Goal: Connect with others: Connect with other users

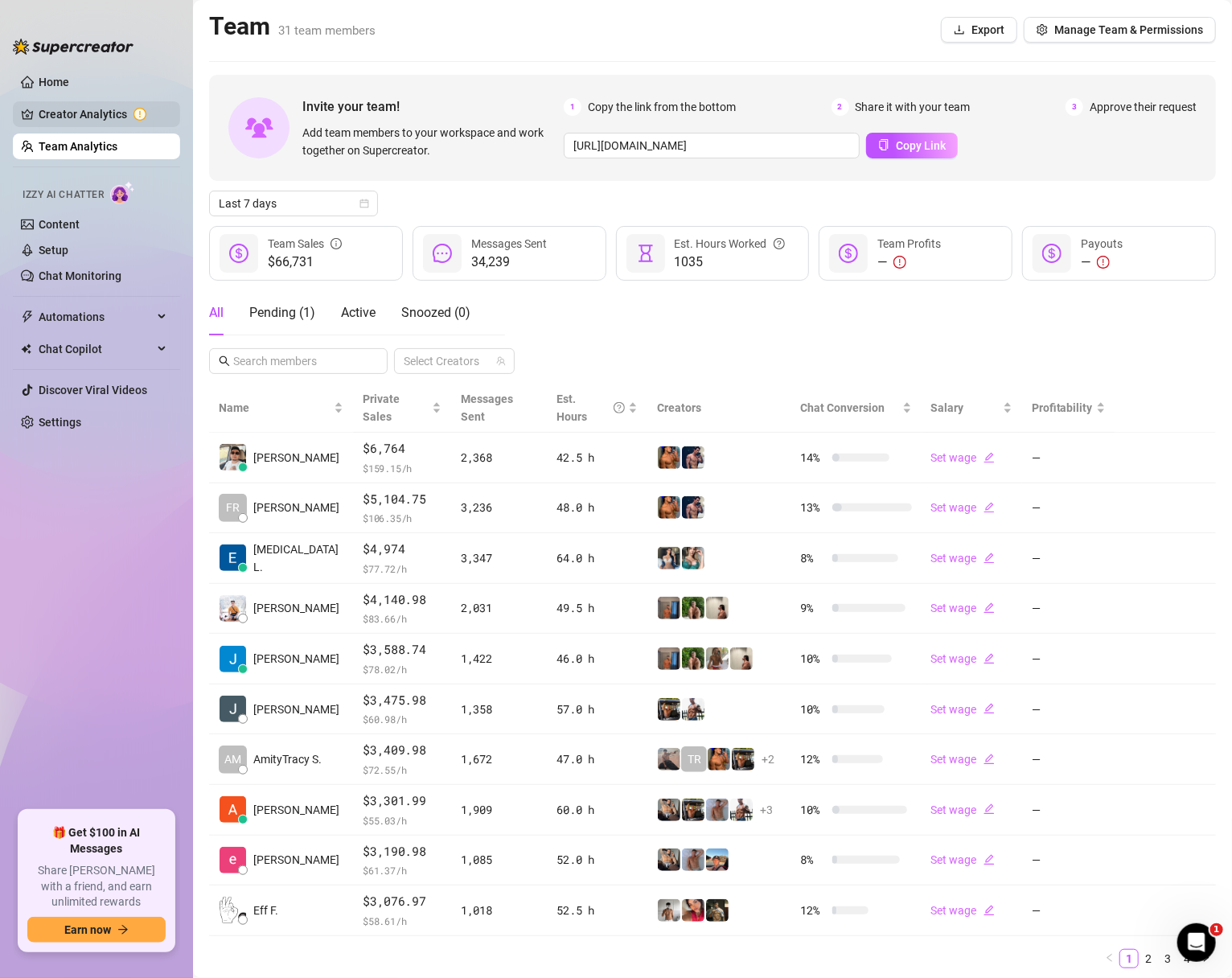
click at [99, 115] on link "Creator Analytics" at bounding box center [103, 114] width 129 height 26
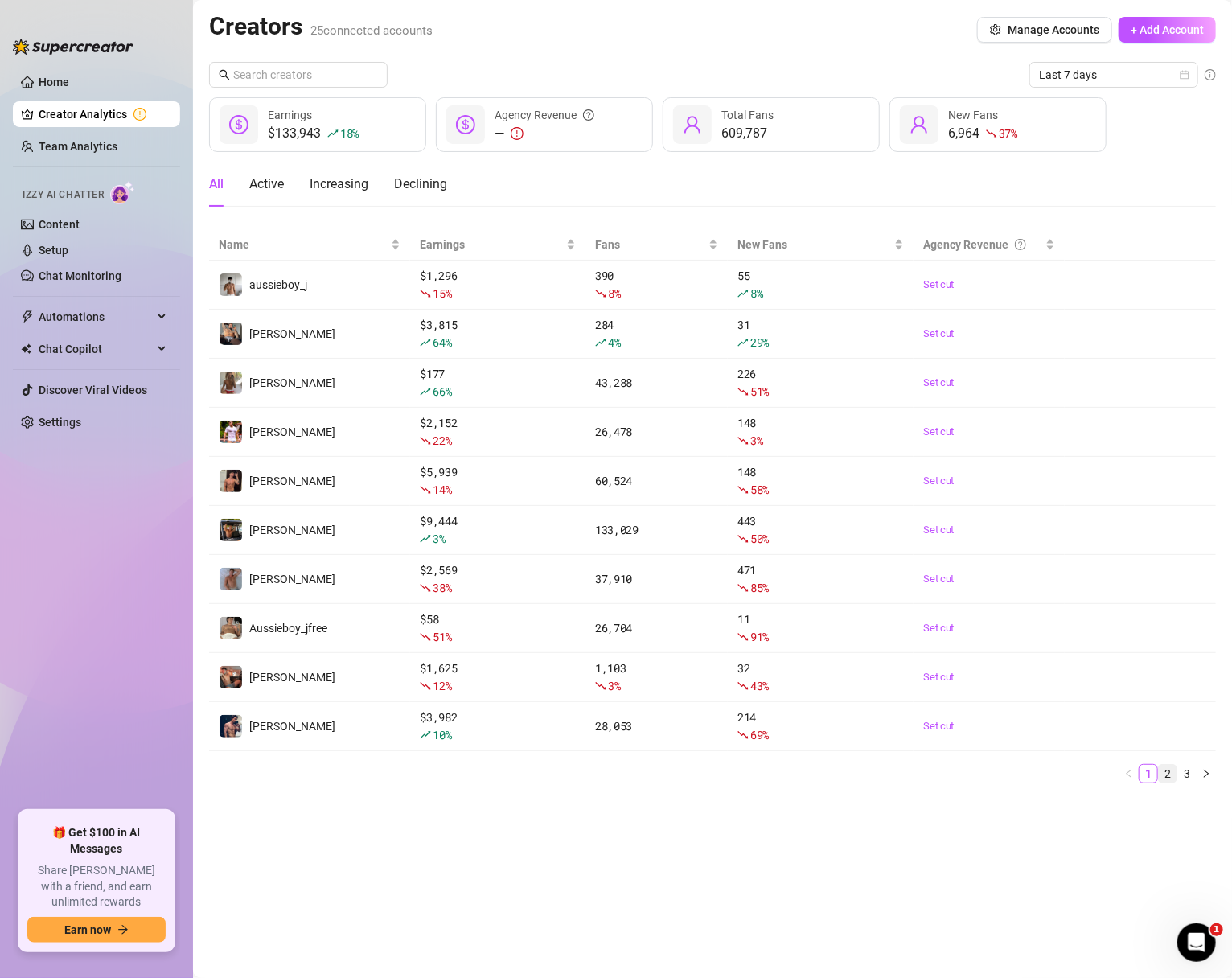
click at [1169, 776] on link "2" at bounding box center [1168, 774] width 18 height 18
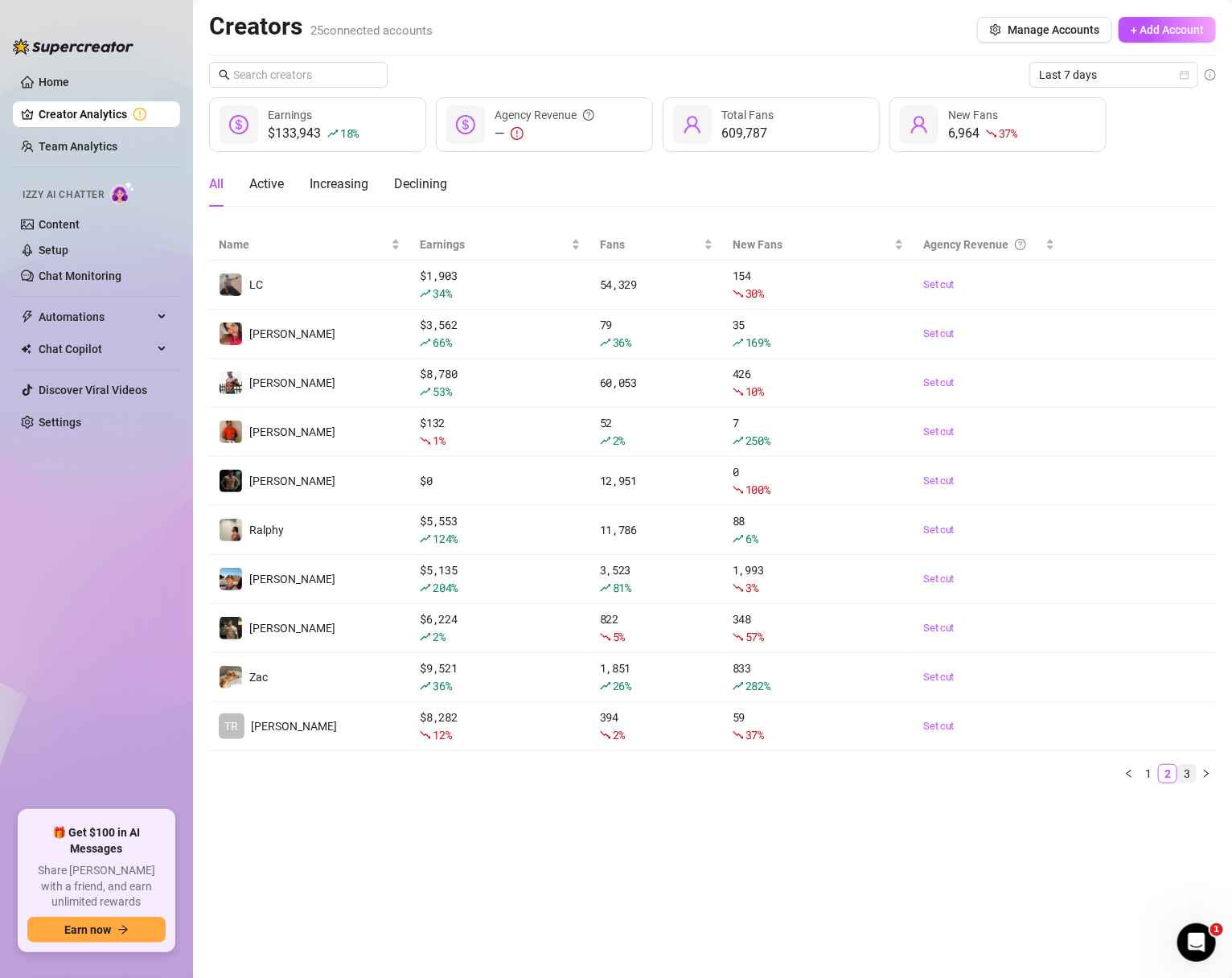
click at [1191, 775] on link "3" at bounding box center [1187, 774] width 18 height 18
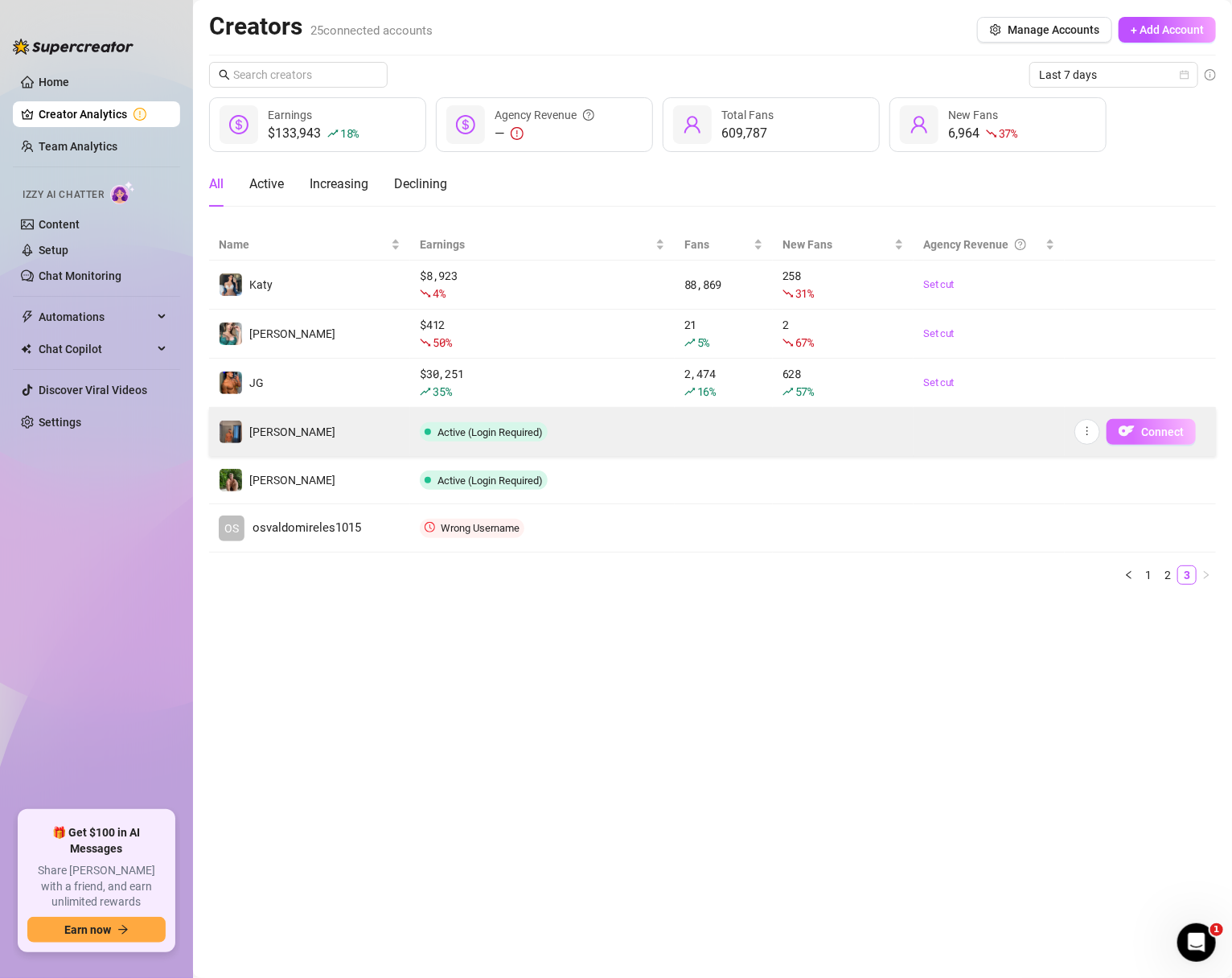
click at [1151, 430] on span "Connect" at bounding box center [1163, 431] width 43 height 13
click at [1091, 433] on icon "more" at bounding box center [1087, 430] width 11 height 11
click at [1147, 430] on span "Connect" at bounding box center [1163, 431] width 43 height 13
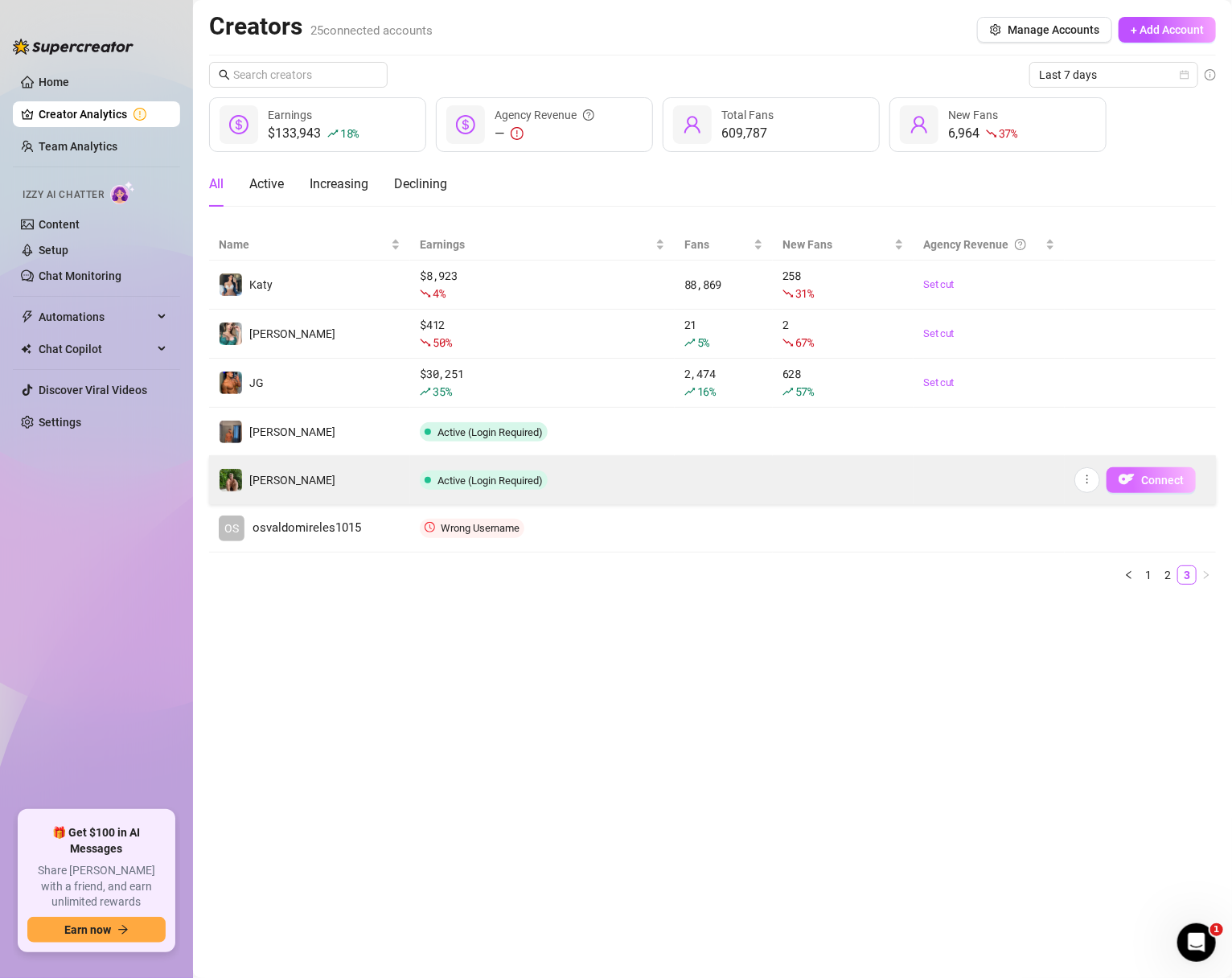
click at [1149, 479] on span "Connect" at bounding box center [1163, 480] width 43 height 13
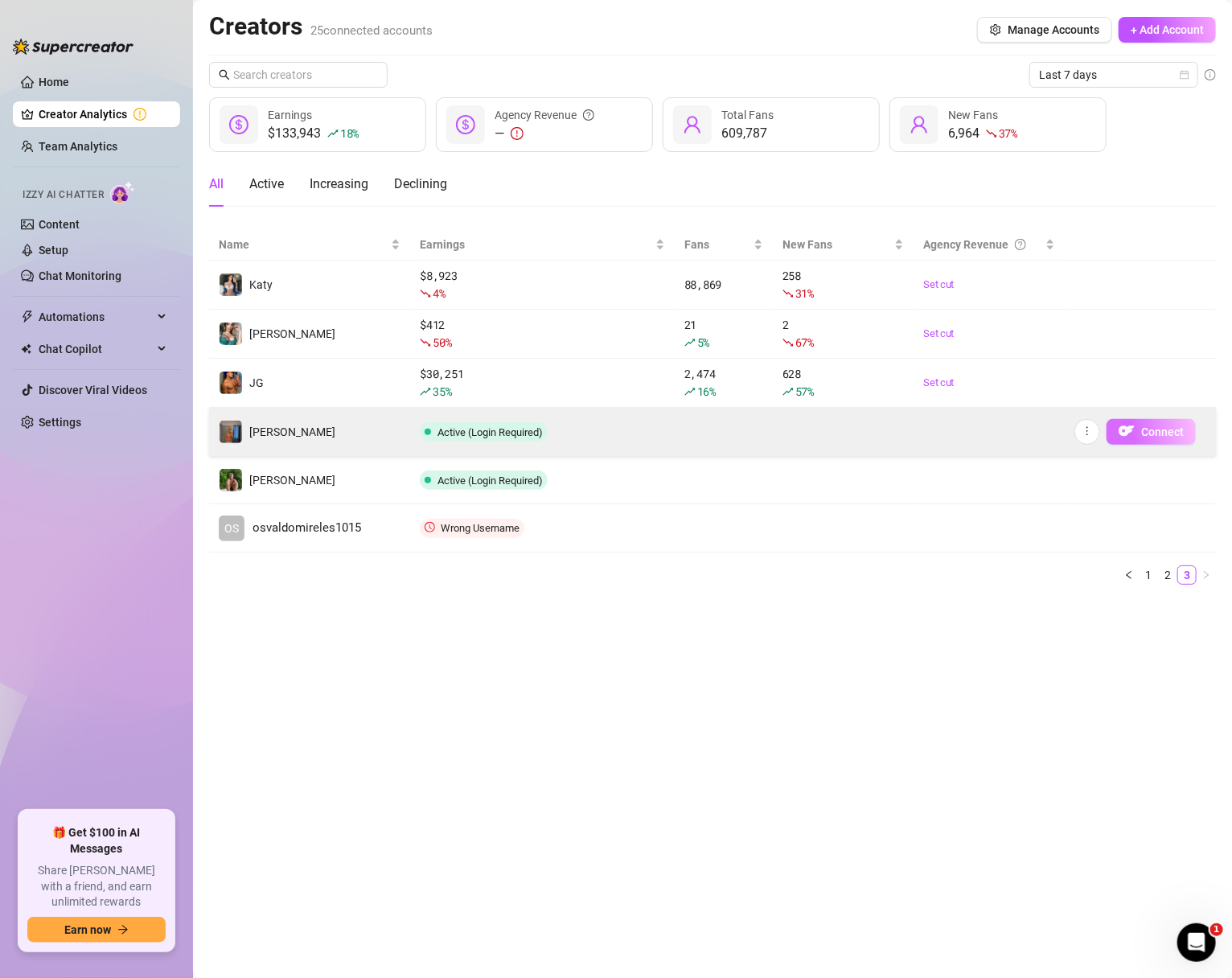
click at [1145, 429] on span "Connect" at bounding box center [1163, 431] width 43 height 13
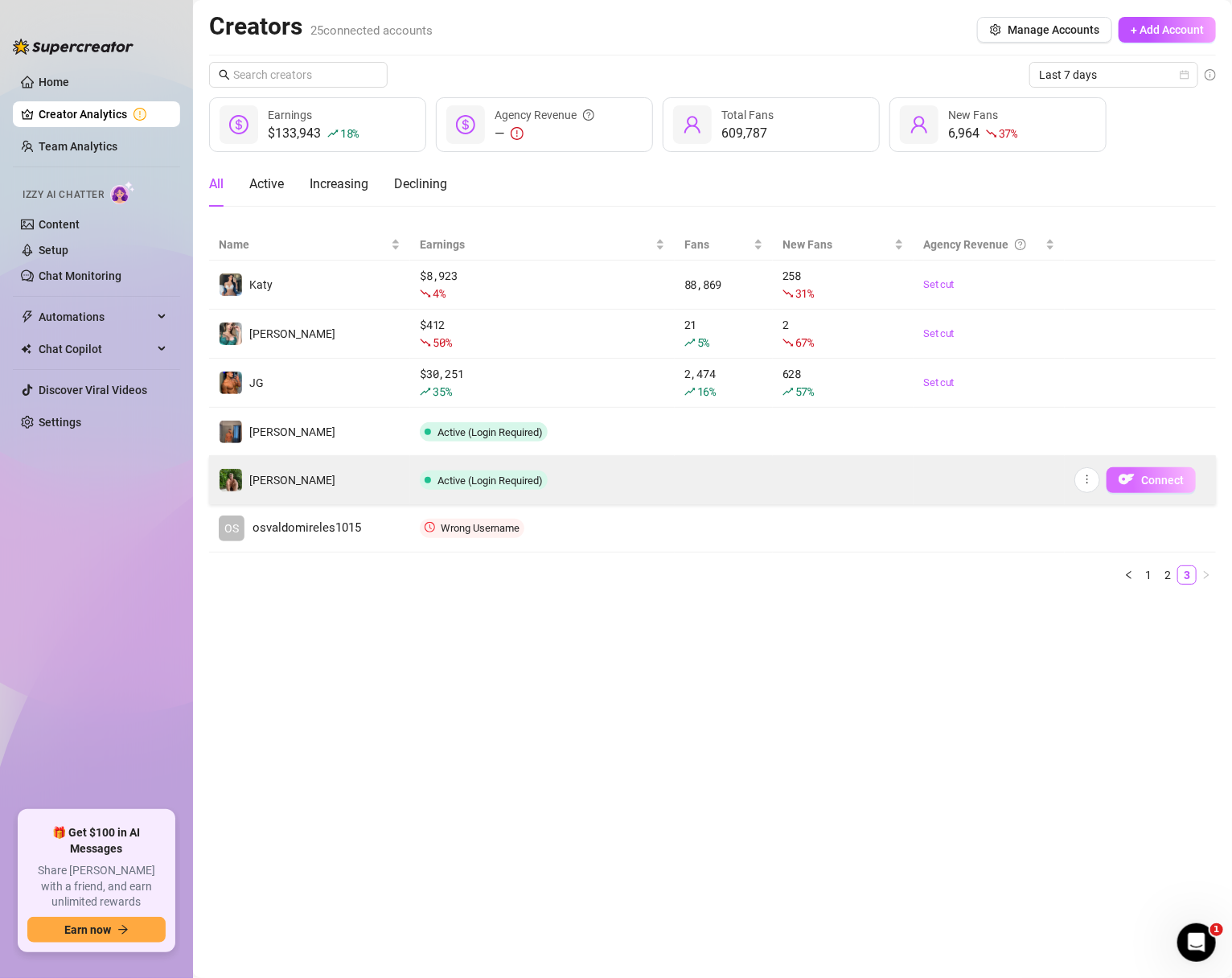
click at [1155, 477] on span "Connect" at bounding box center [1163, 480] width 43 height 13
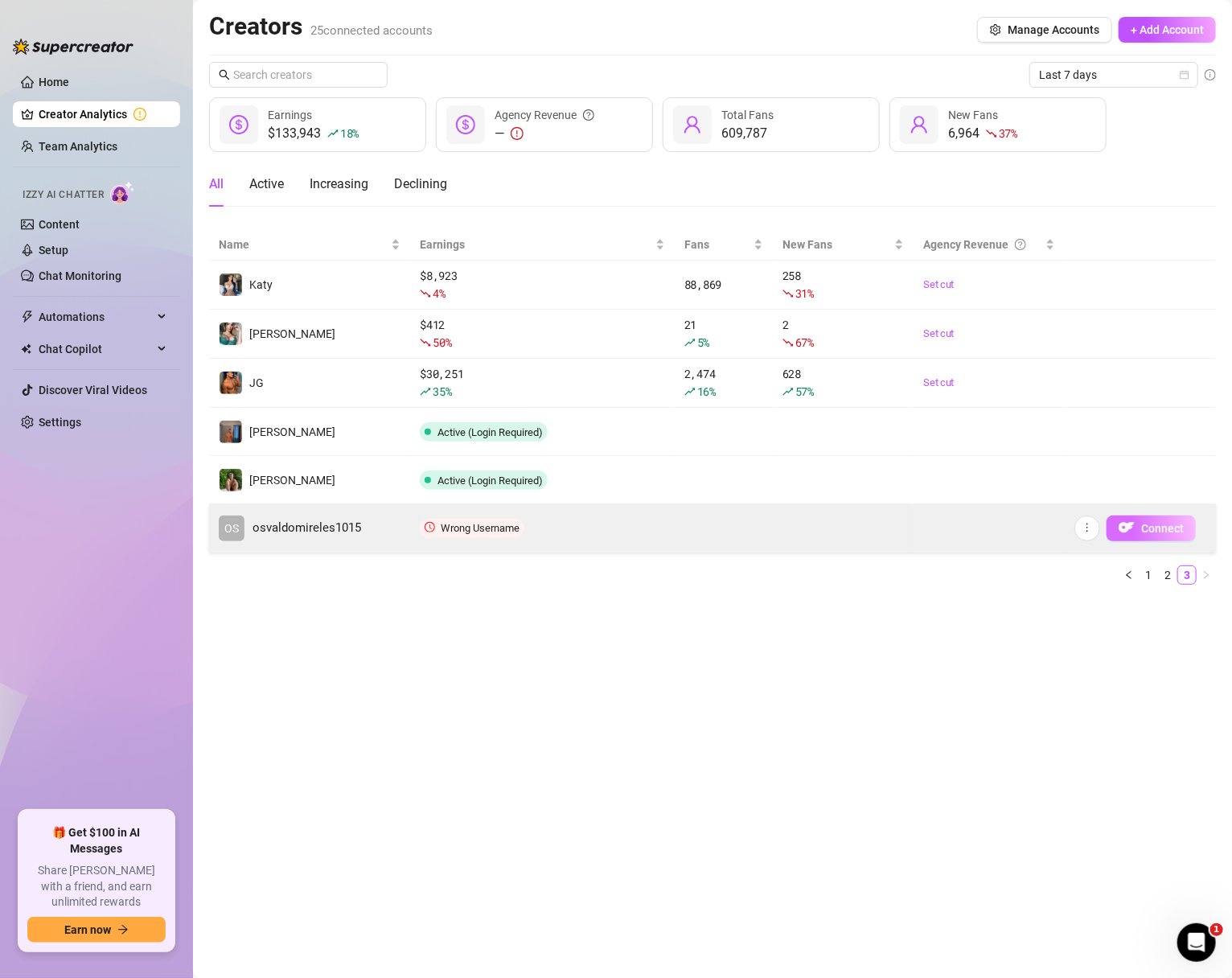
click at [1127, 526] on img "button" at bounding box center [1127, 528] width 16 height 16
click at [603, 530] on td "Wrong Username" at bounding box center [543, 528] width 264 height 49
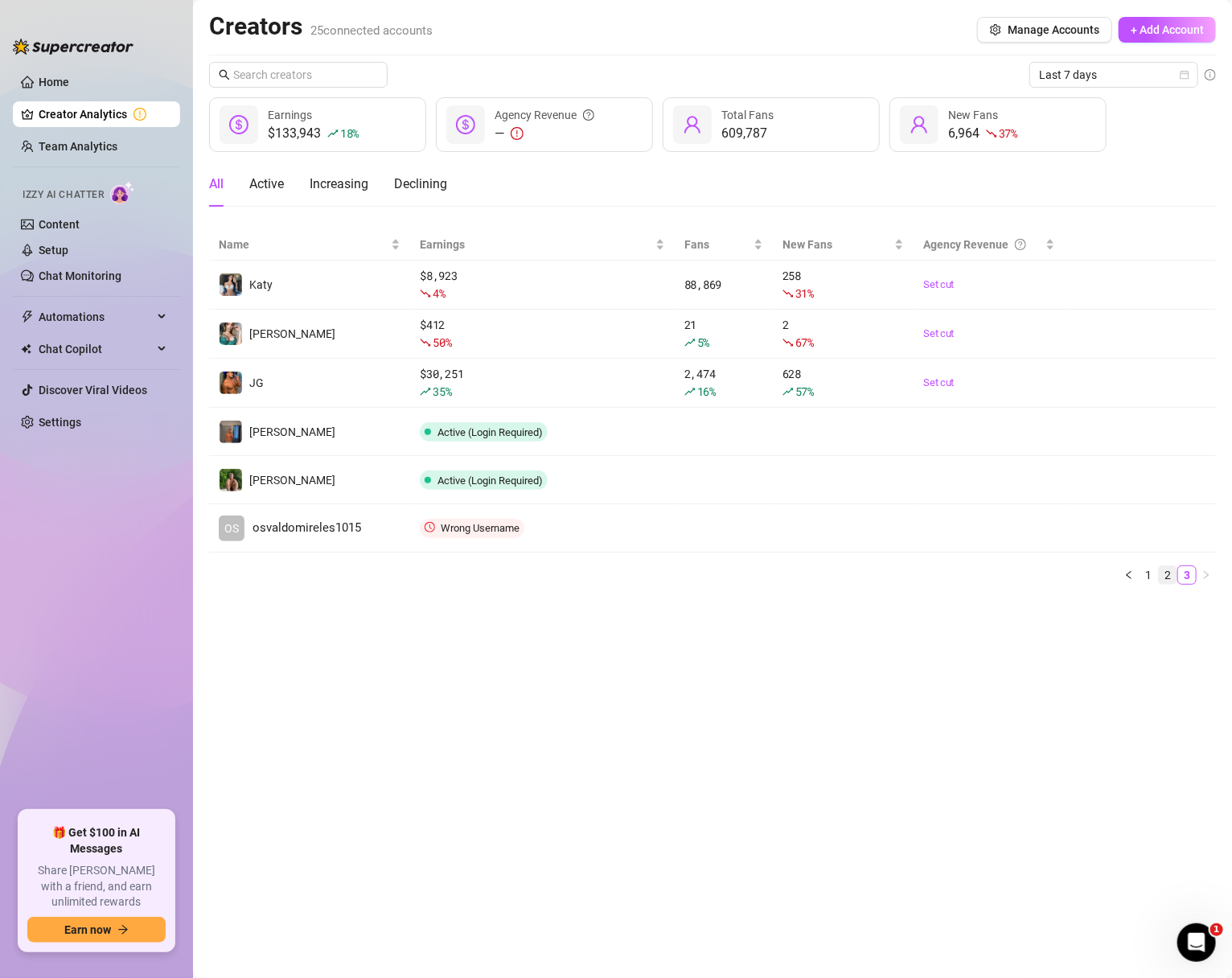
click at [1172, 575] on link "2" at bounding box center [1168, 575] width 18 height 18
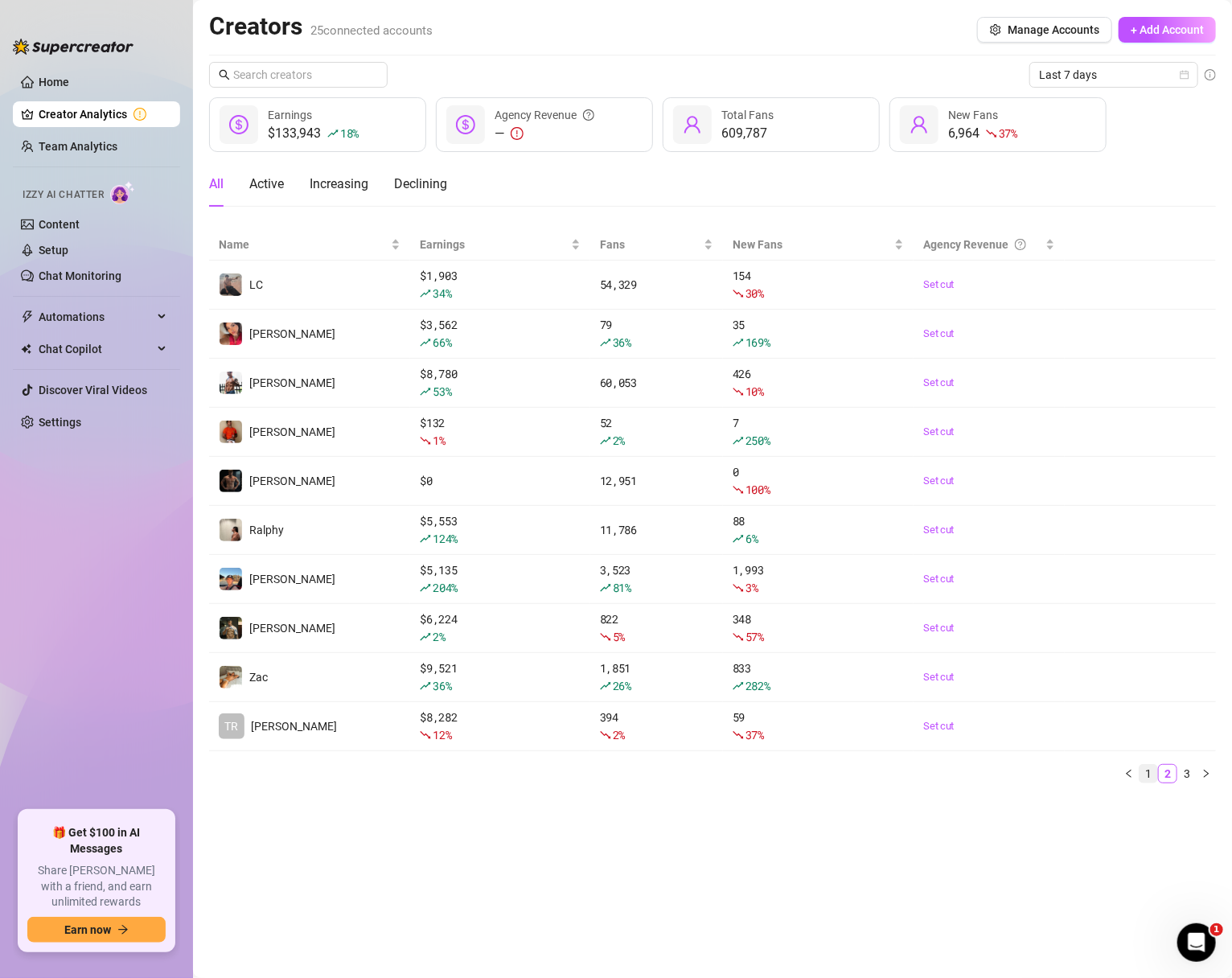
click at [1150, 776] on link "1" at bounding box center [1149, 774] width 18 height 18
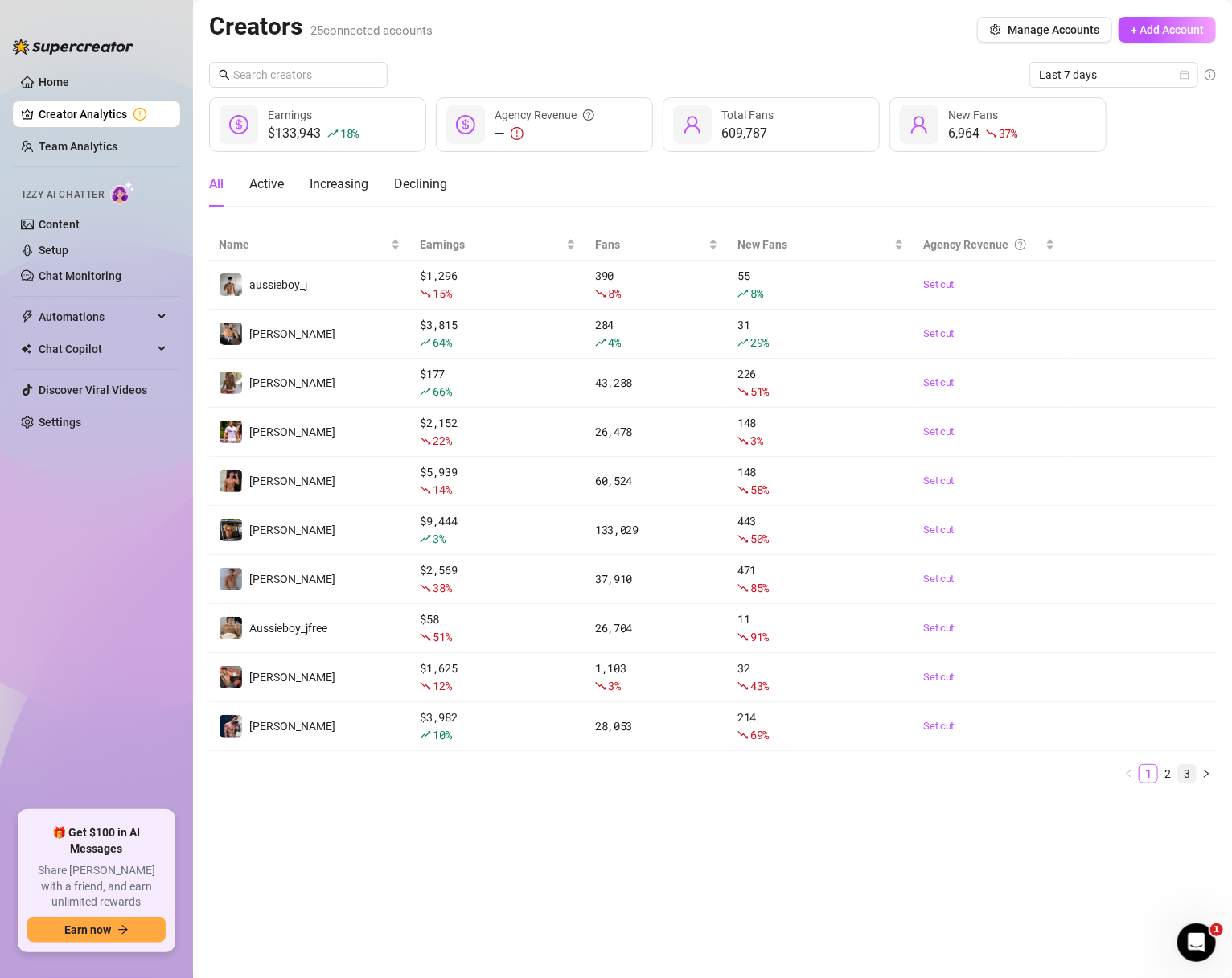
click at [1190, 775] on link "3" at bounding box center [1187, 774] width 18 height 18
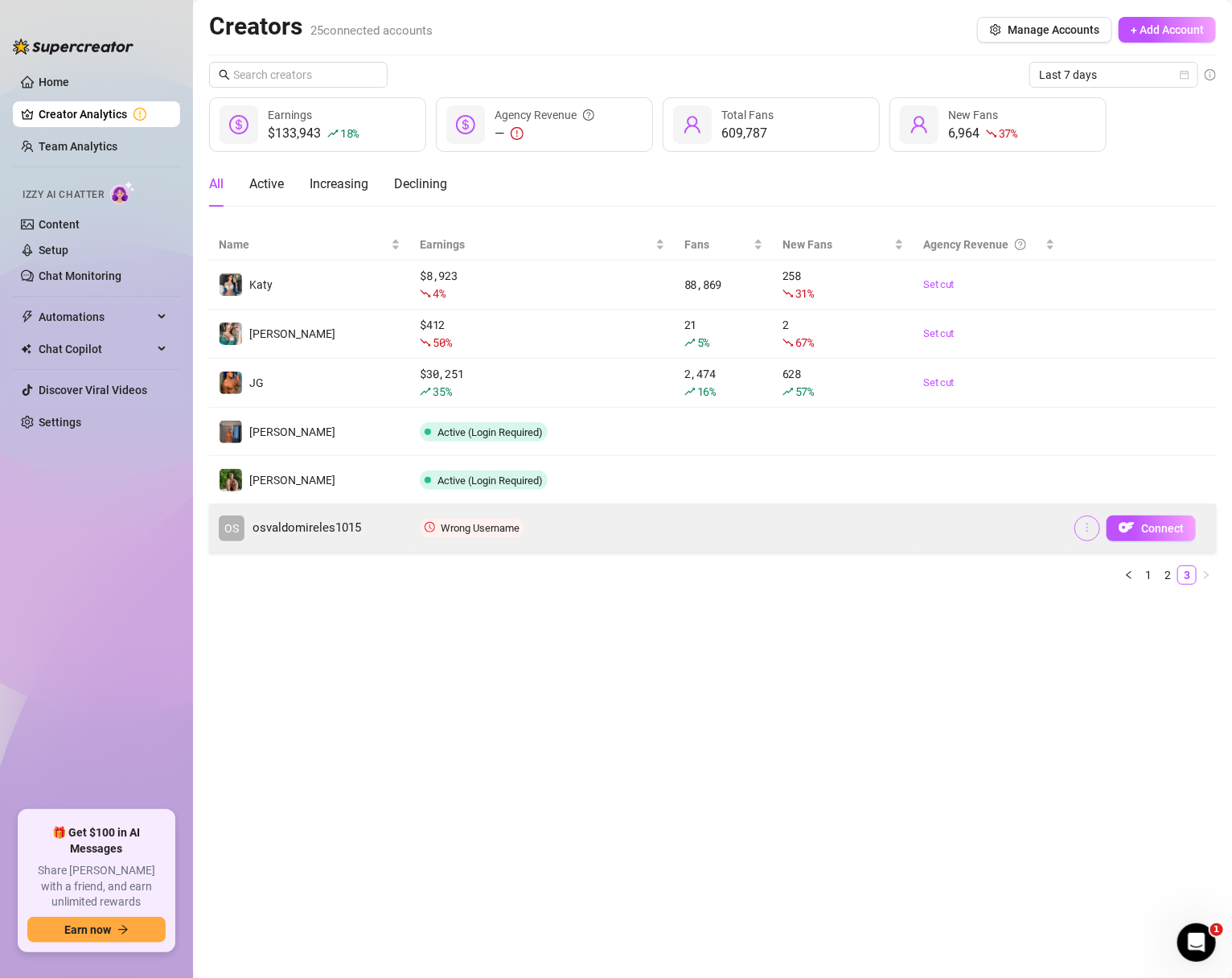
click at [1089, 520] on button "button" at bounding box center [1087, 529] width 26 height 26
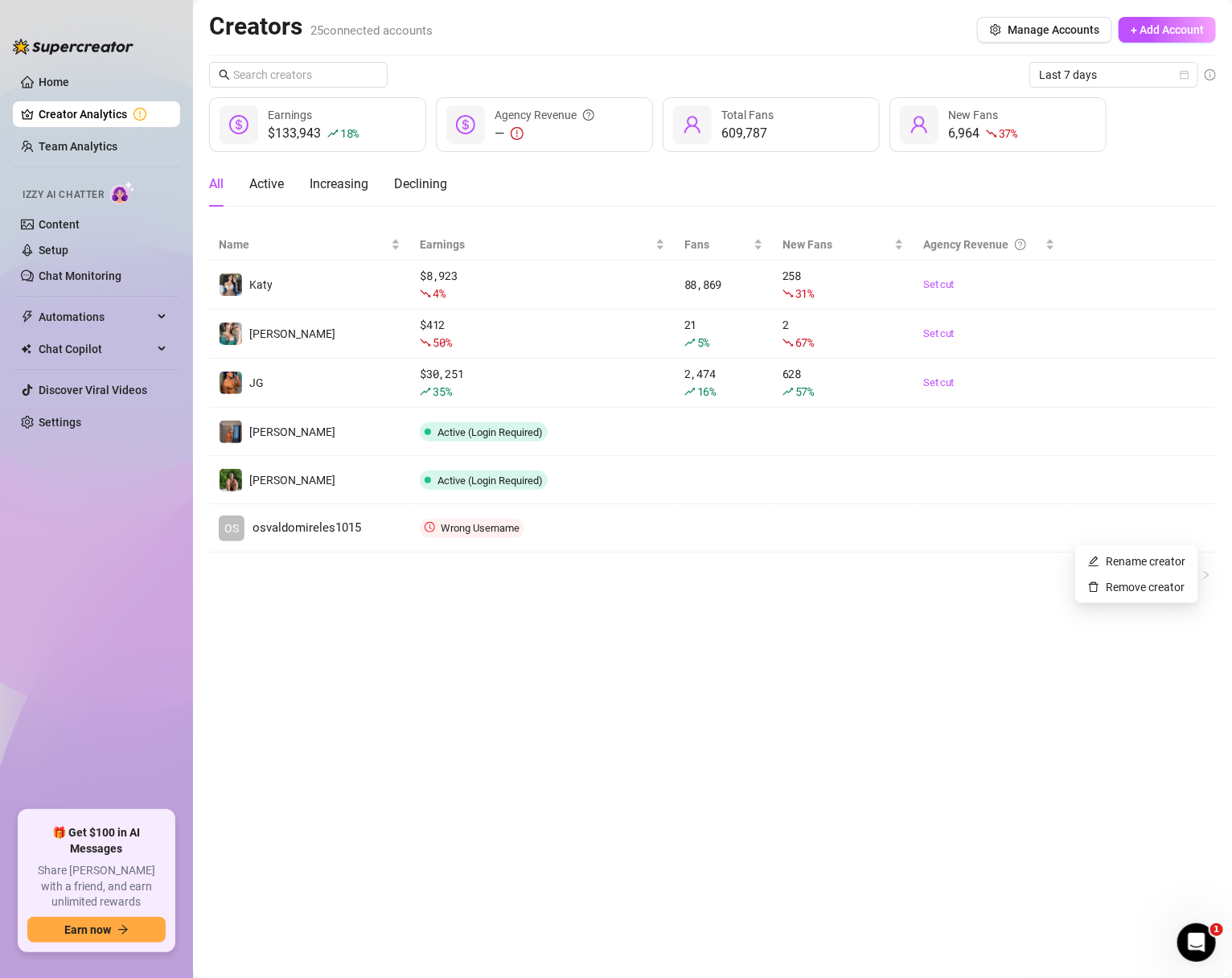
click at [965, 705] on main "Creators 25 connected accounts Manage Accounts + Add Account Last 7 days $133,9…" at bounding box center [713, 489] width 1040 height 978
click at [134, 602] on ul "Home Creator Analytics Team Analytics Izzy AI Chatter Content Setup Chat Monito…" at bounding box center [96, 433] width 168 height 742
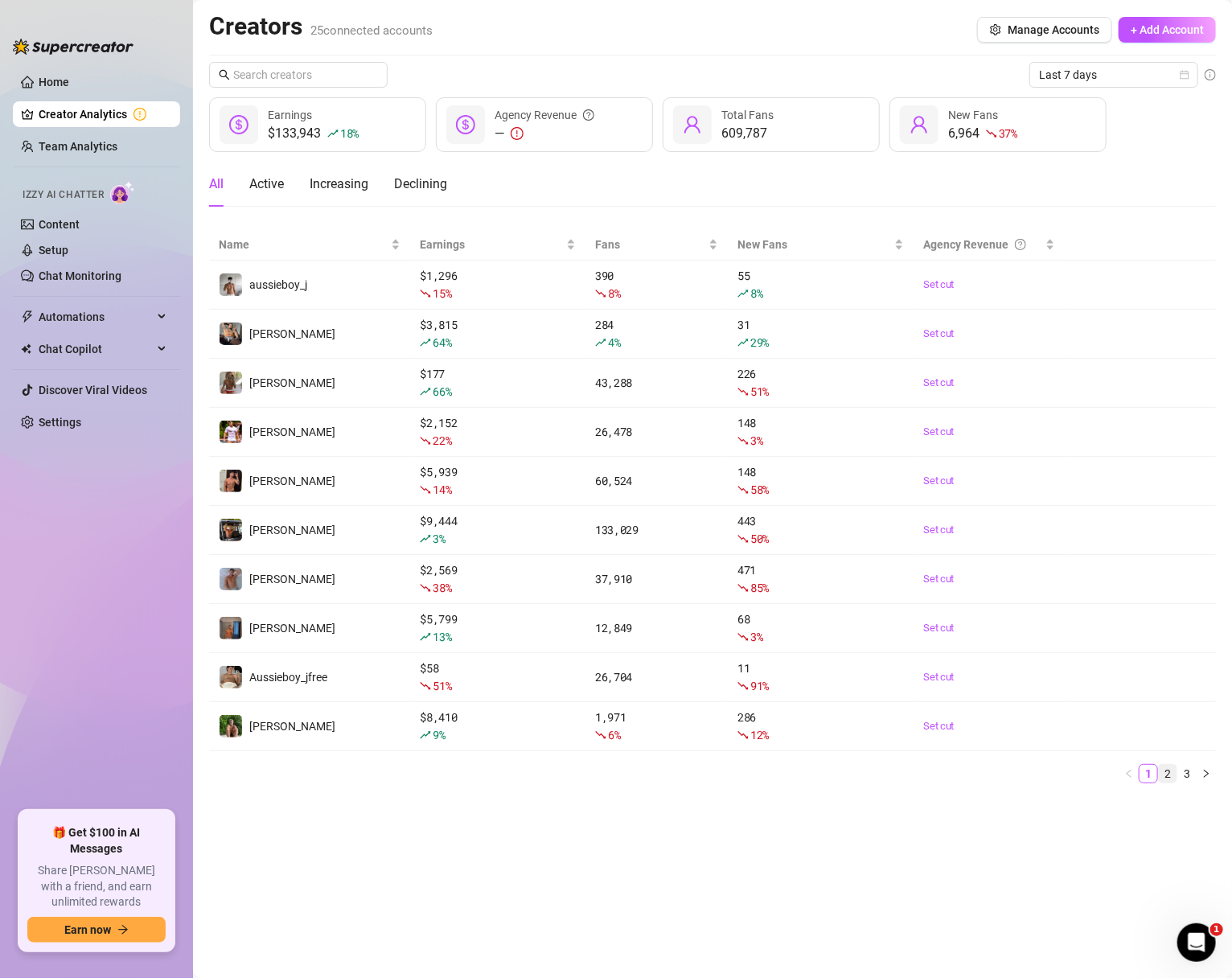
click at [1164, 774] on link "2" at bounding box center [1168, 774] width 18 height 18
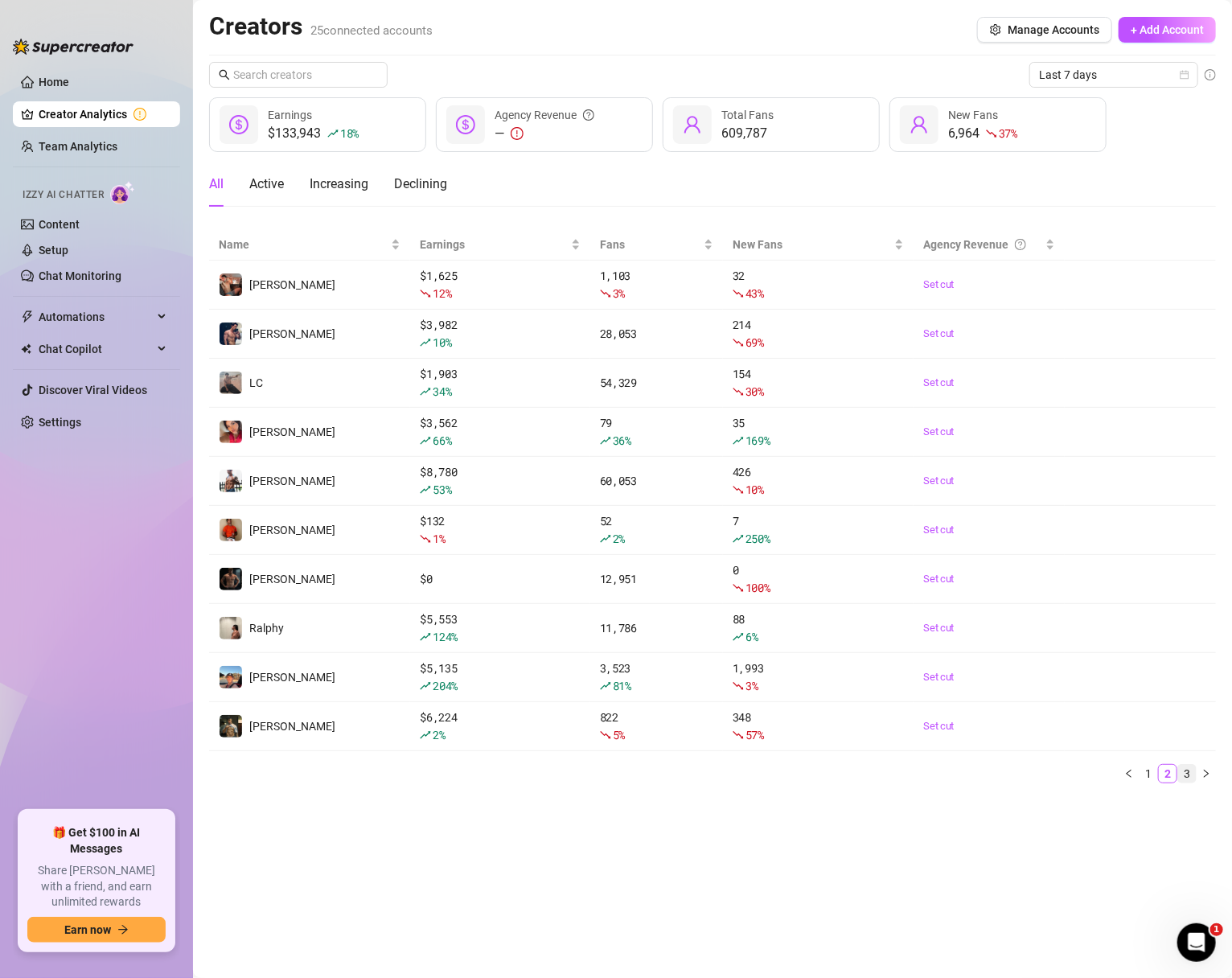
click at [1192, 774] on link "3" at bounding box center [1187, 774] width 18 height 18
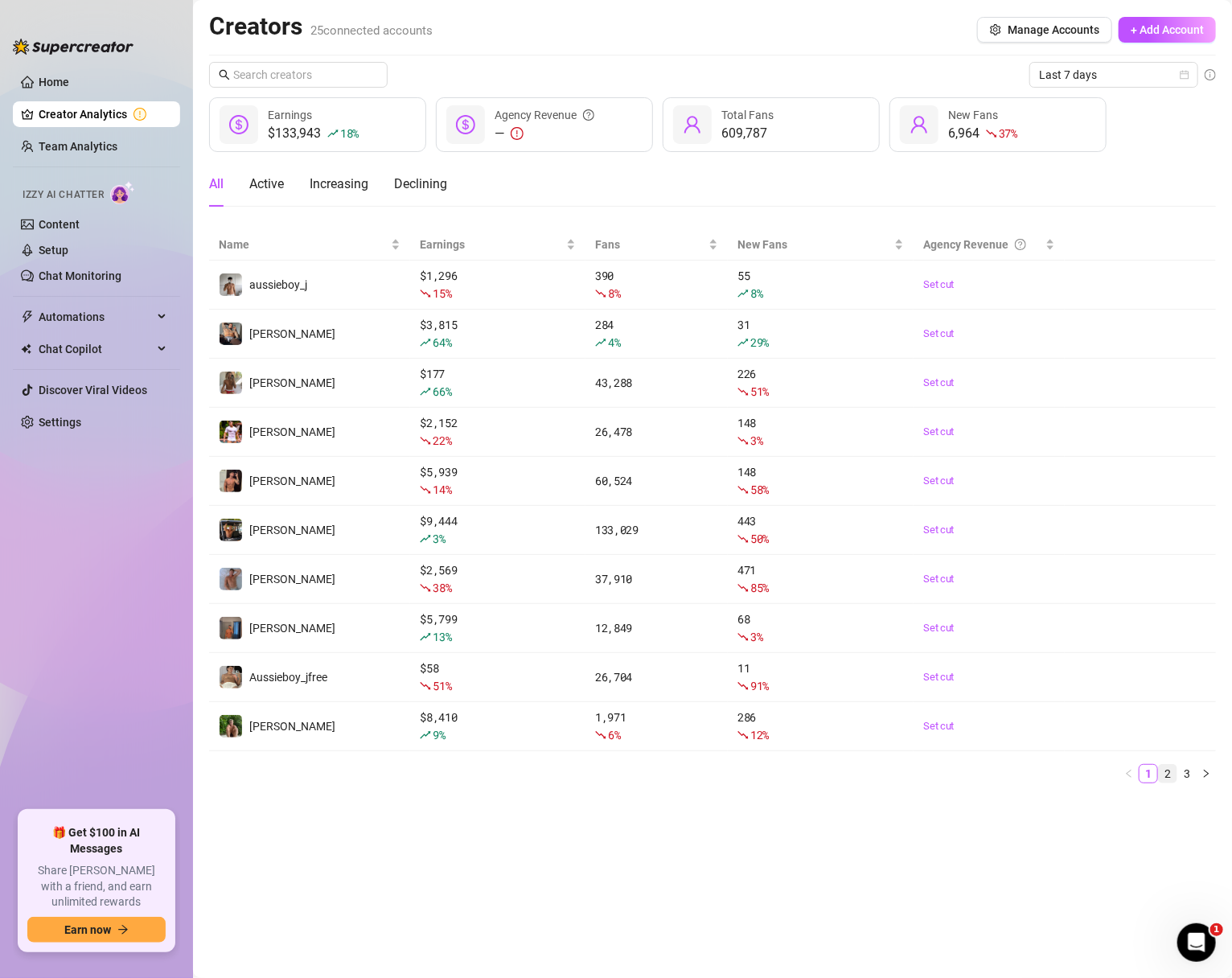
click at [1168, 776] on link "2" at bounding box center [1168, 774] width 18 height 18
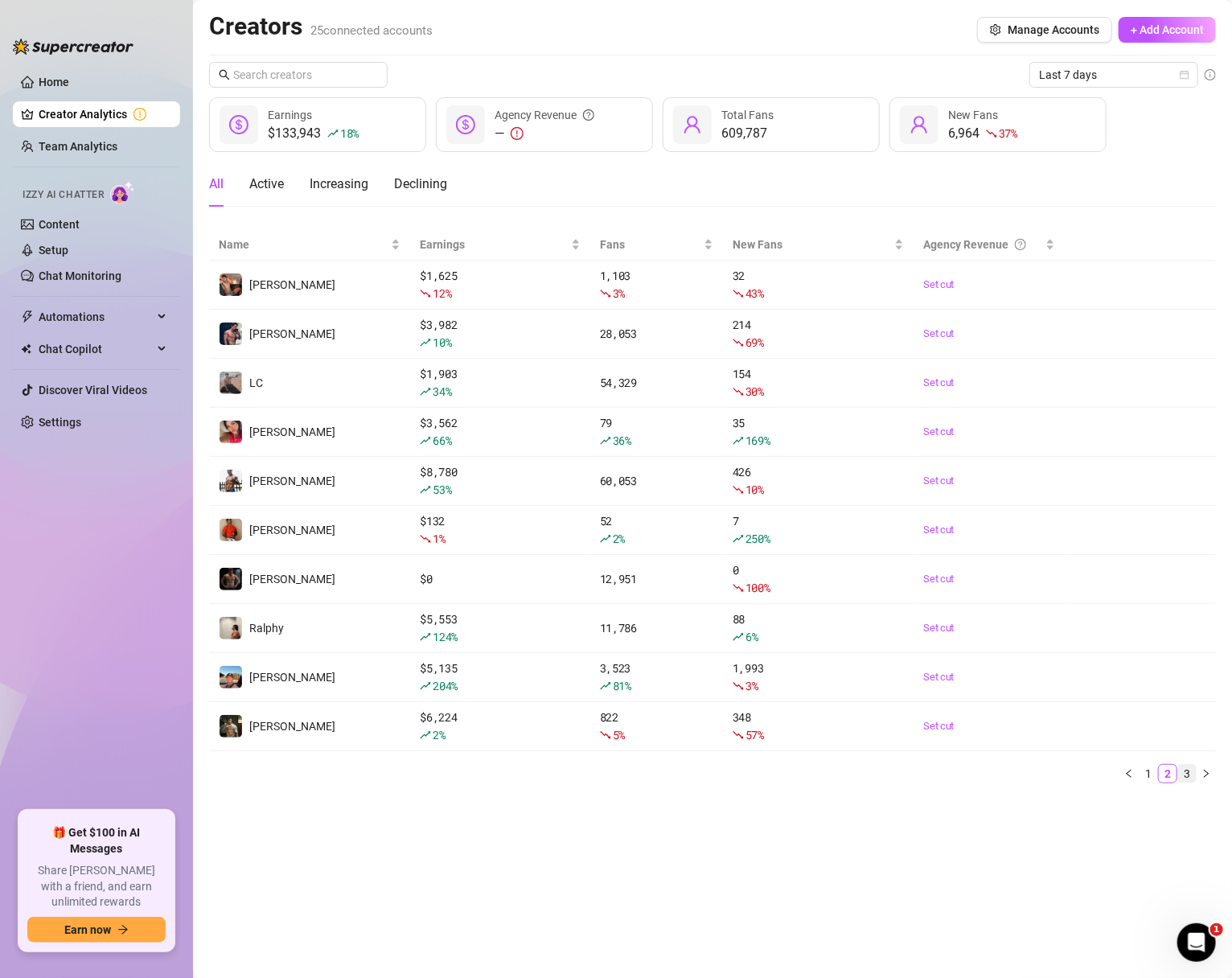
click at [1188, 772] on link "3" at bounding box center [1187, 774] width 18 height 18
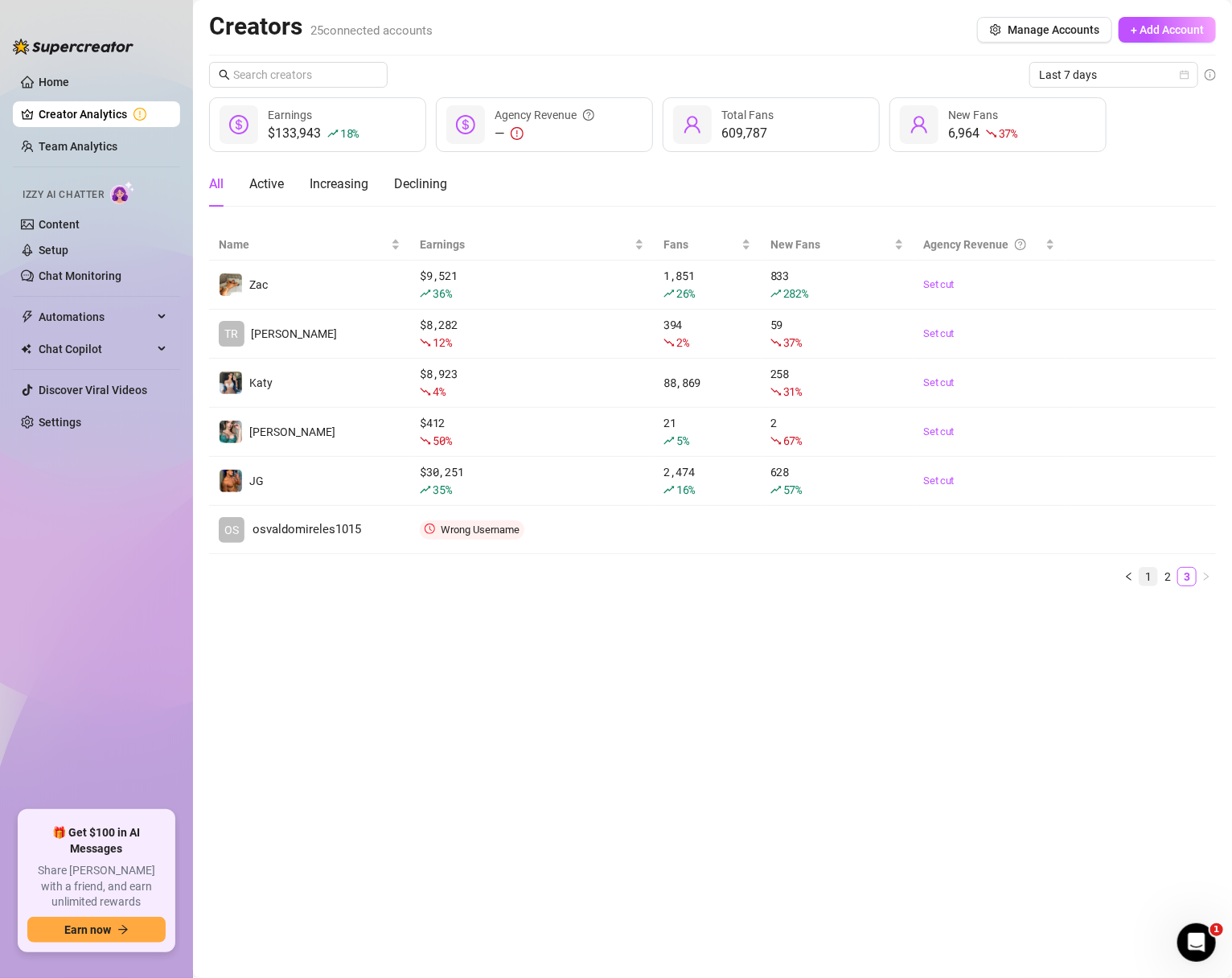
click at [1145, 578] on link "1" at bounding box center [1149, 576] width 18 height 18
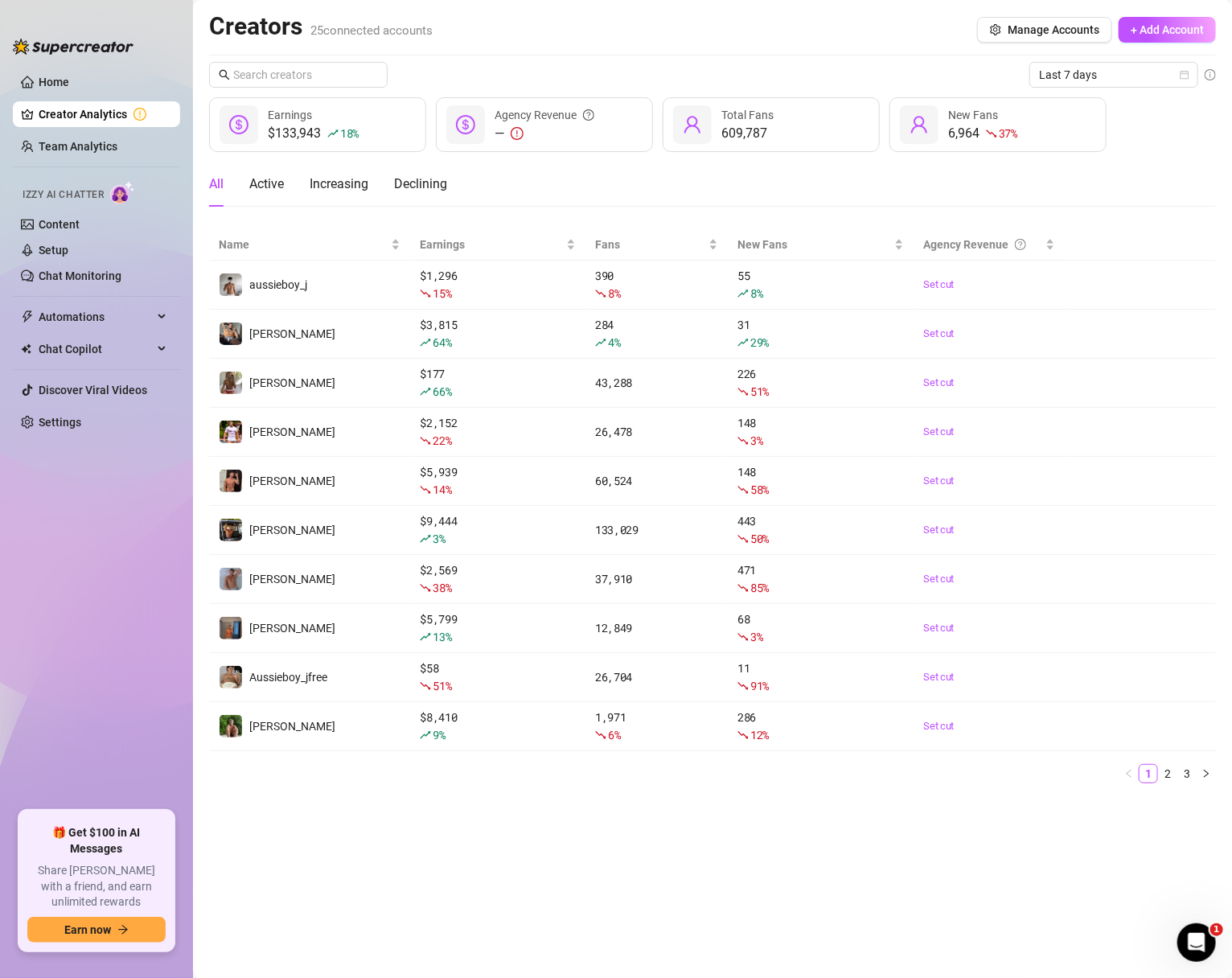
click at [134, 548] on ul "Home Creator Analytics Team Analytics Izzy AI Chatter Content Setup Chat Monito…" at bounding box center [96, 433] width 168 height 742
